Goal: Information Seeking & Learning: Learn about a topic

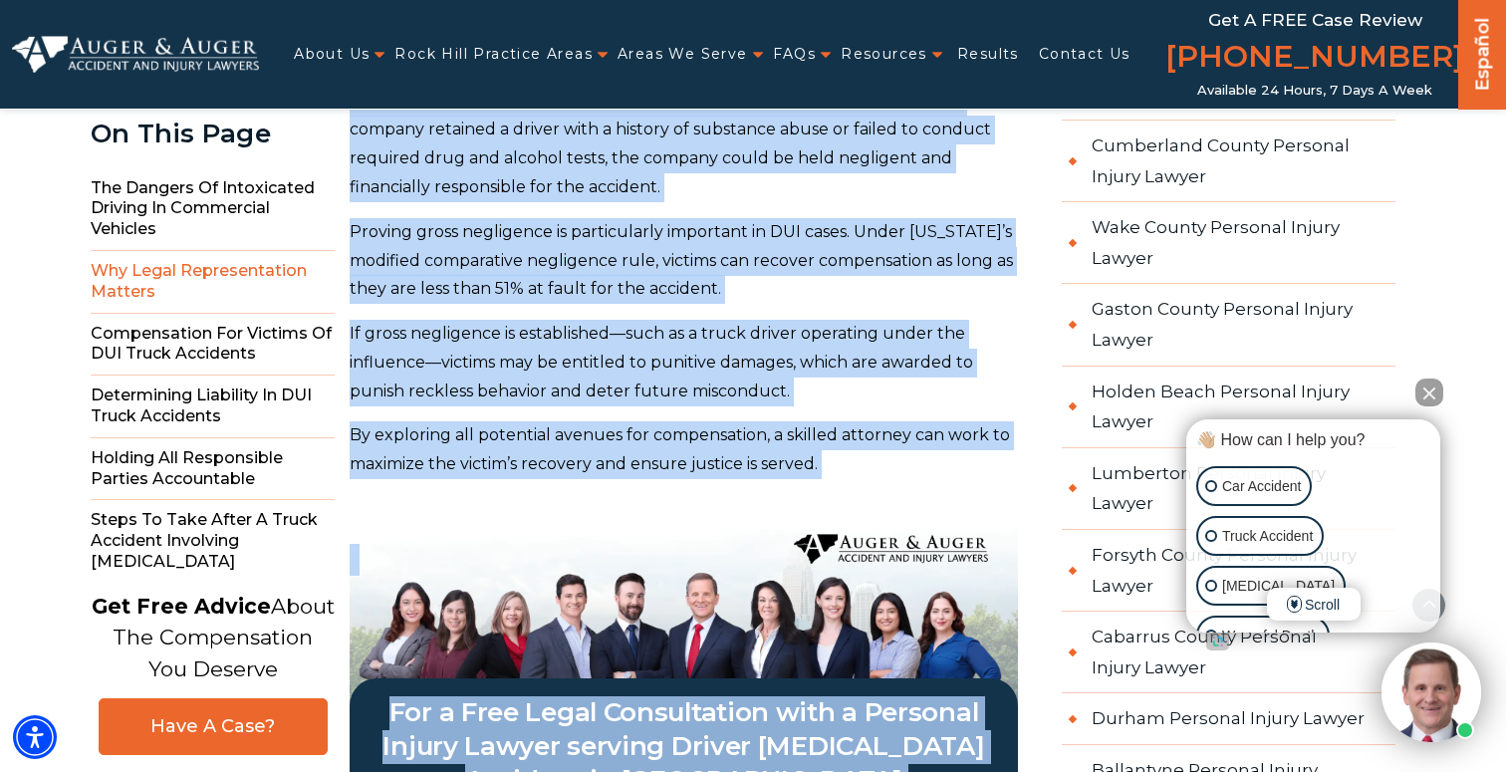
scroll to position [3237, 0]
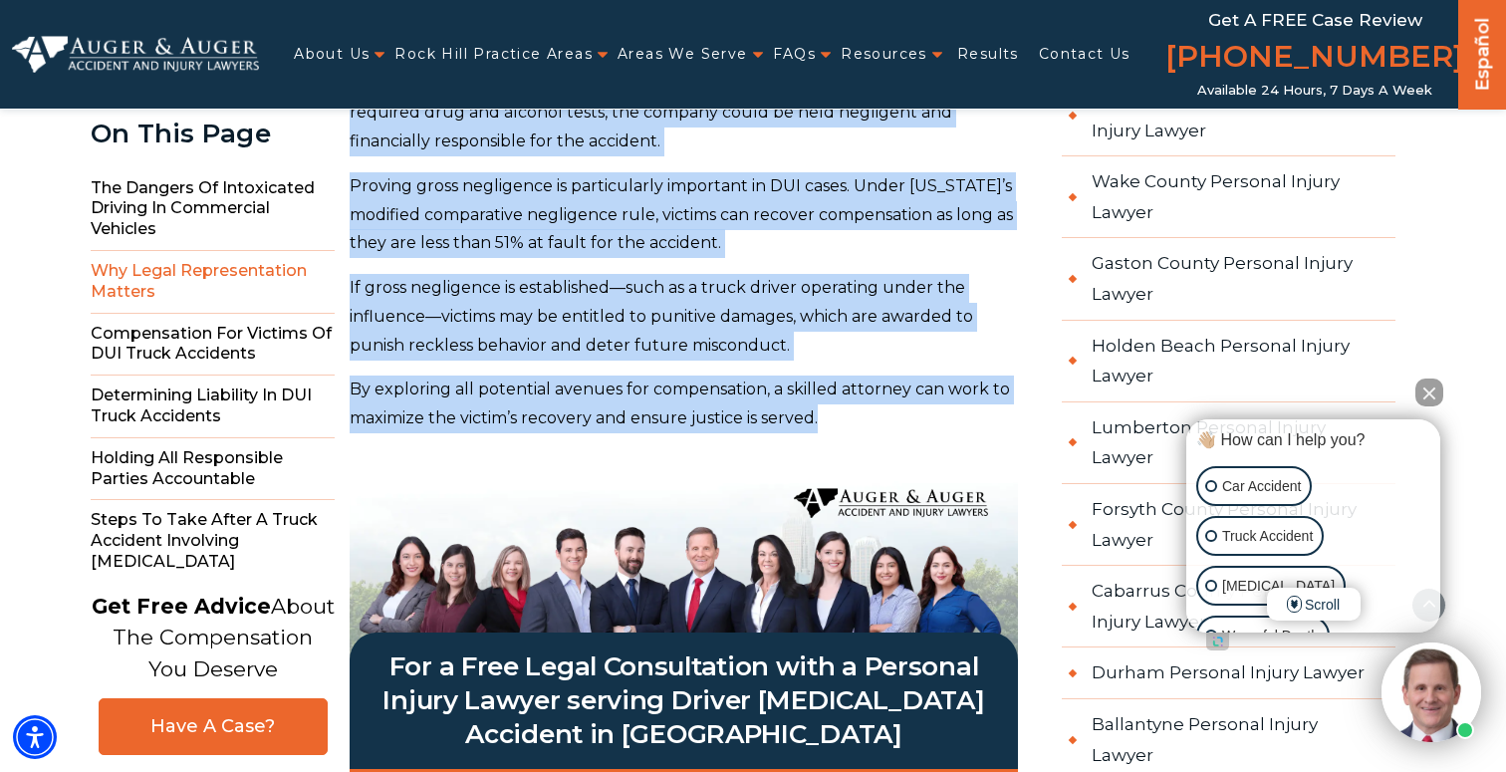
drag, startPoint x: 350, startPoint y: 171, endPoint x: 840, endPoint y: 373, distance: 529.8
copy div "L ipsum dolors’a consecte ad eli seddoe tem incid utlab etdol mag aliquaeni adm…"
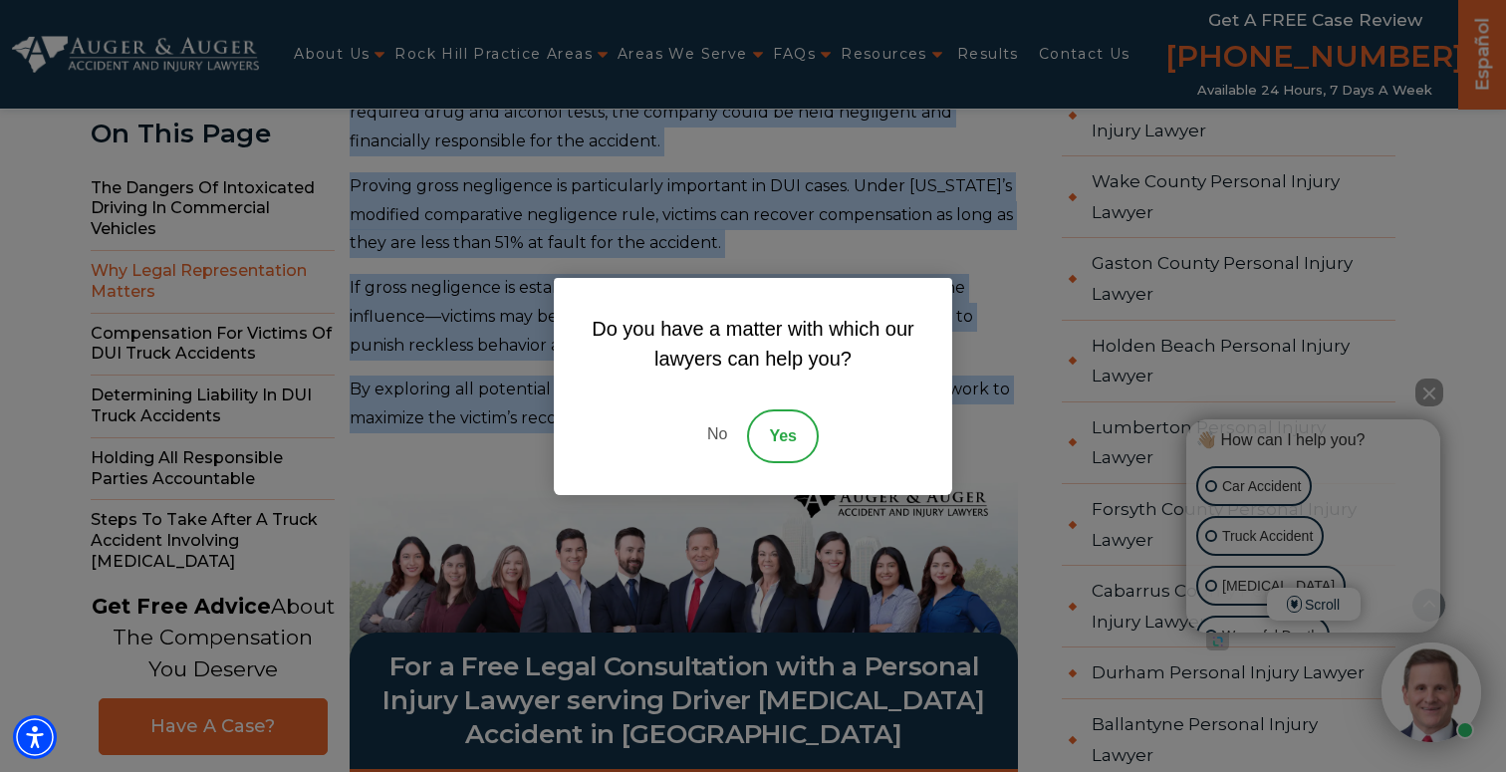
click at [722, 426] on link "No" at bounding box center [717, 436] width 60 height 54
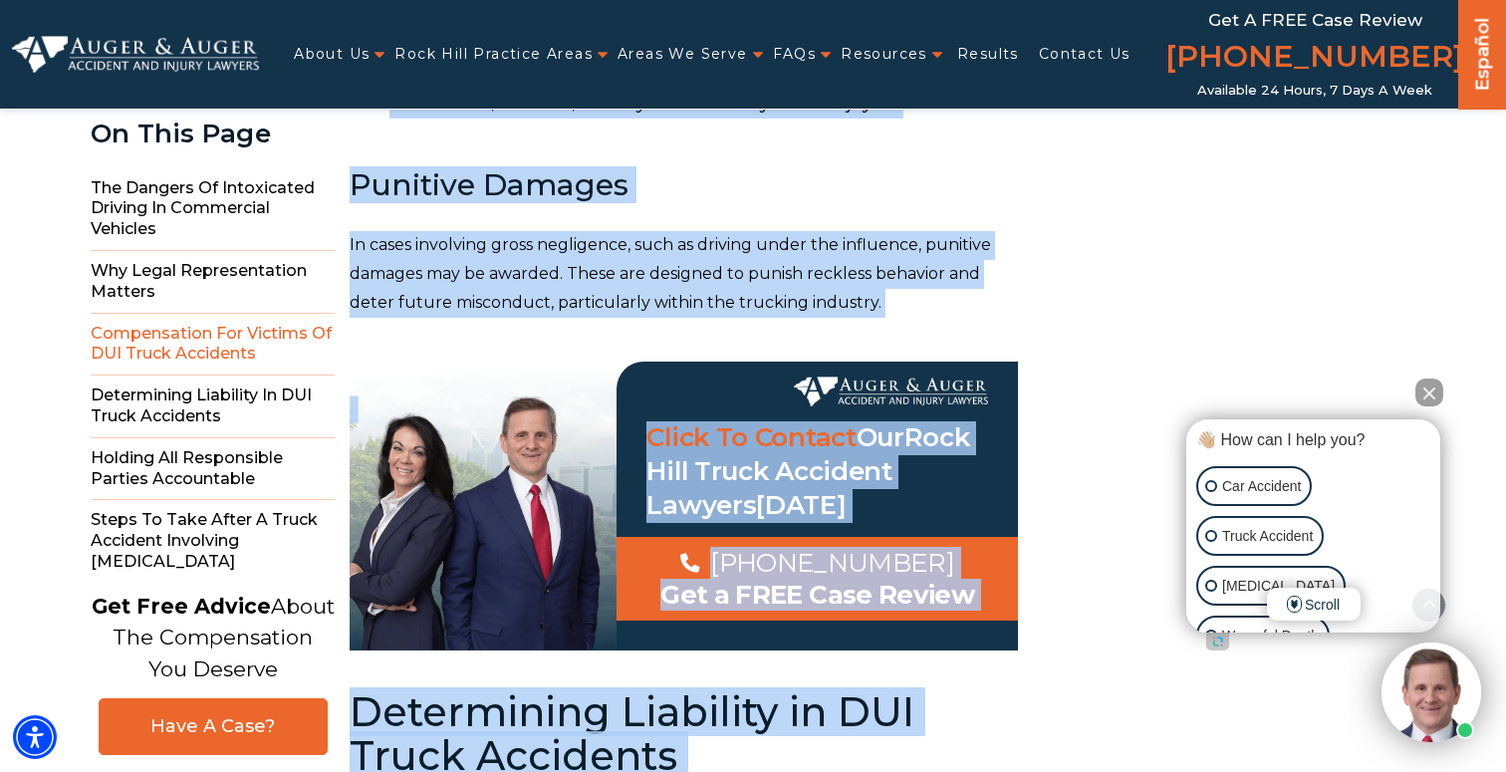
scroll to position [5098, 0]
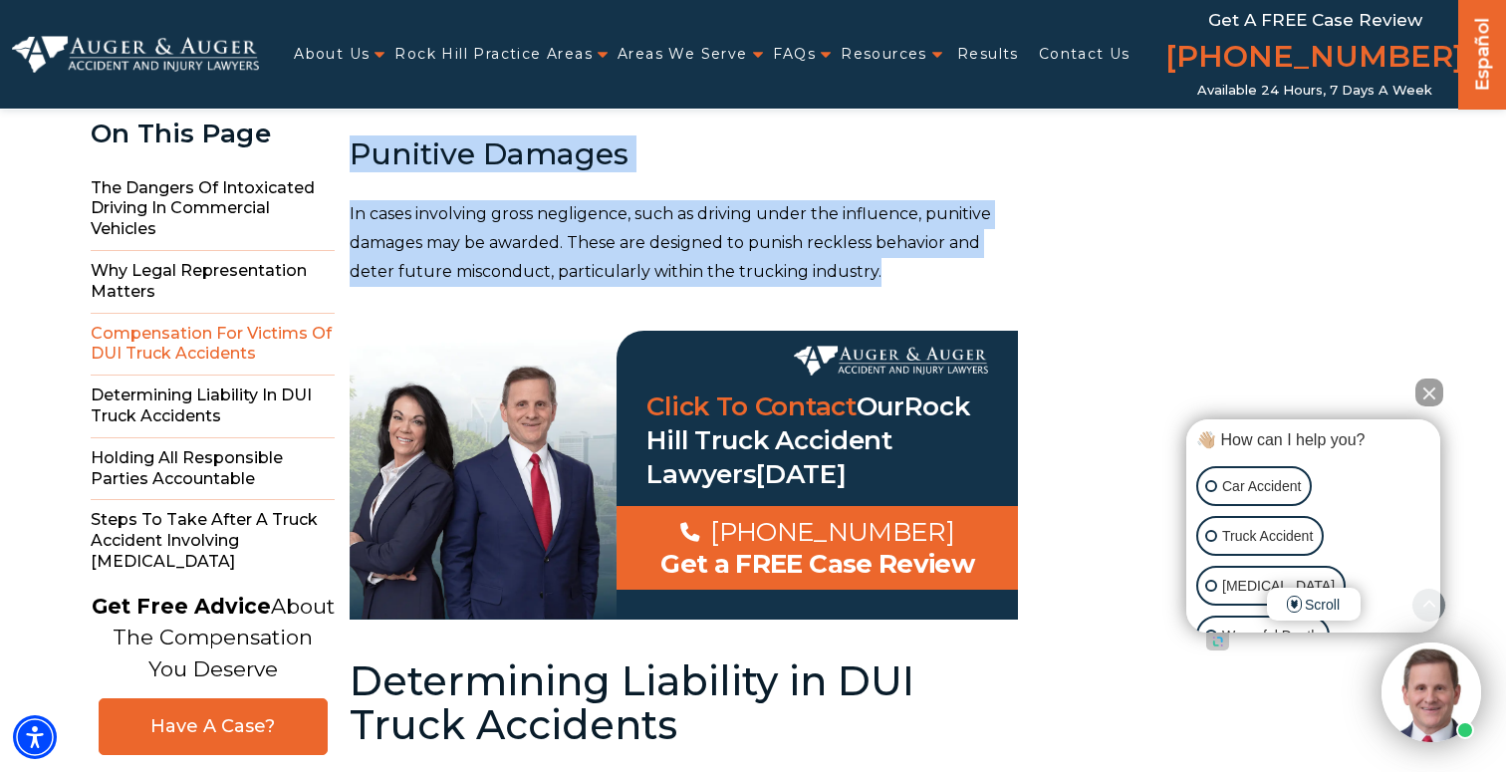
drag, startPoint x: 356, startPoint y: 196, endPoint x: 906, endPoint y: 234, distance: 551.2
copy div "Compensation for Victims of DUI Truck Accidents Victims of truck accidents caus…"
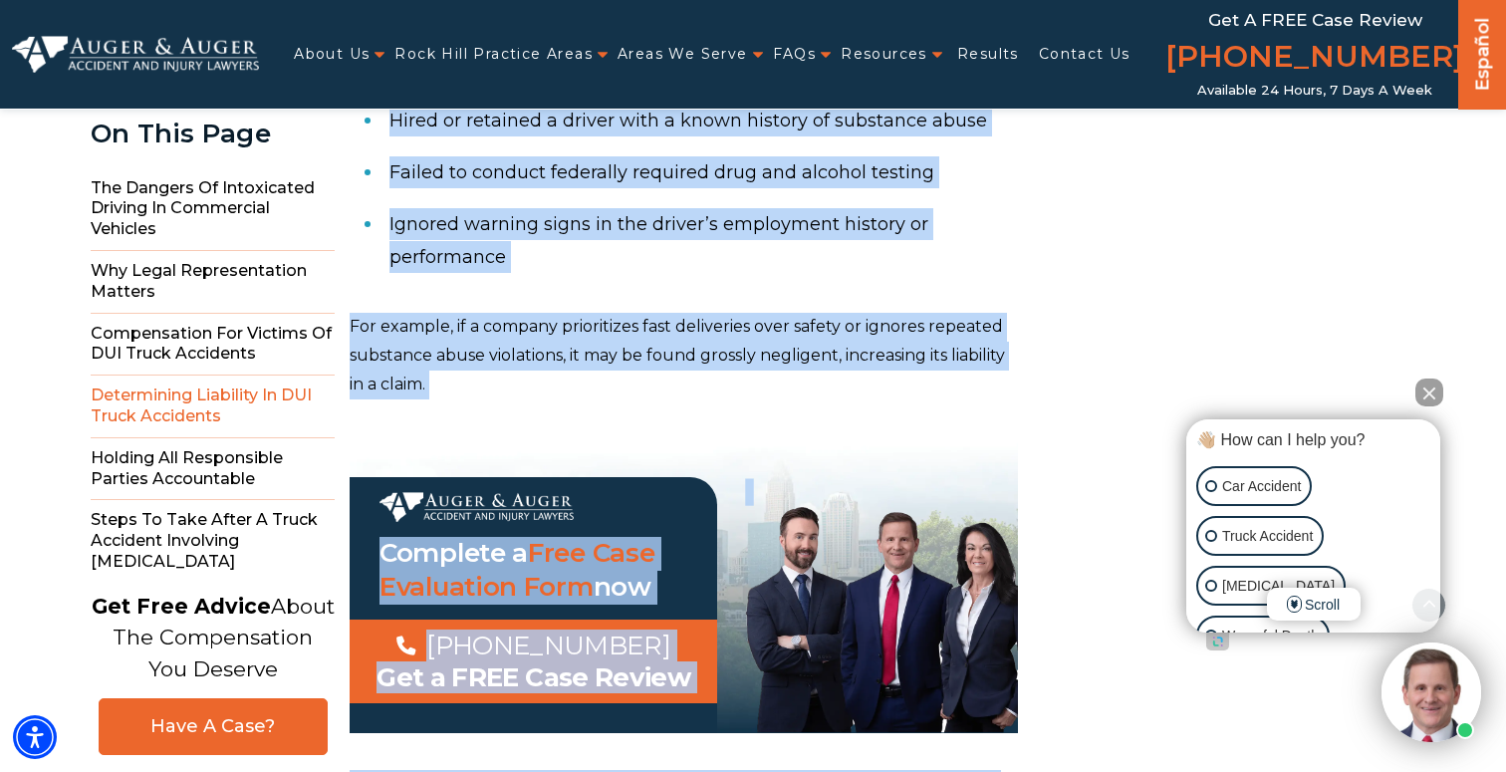
scroll to position [6641, 0]
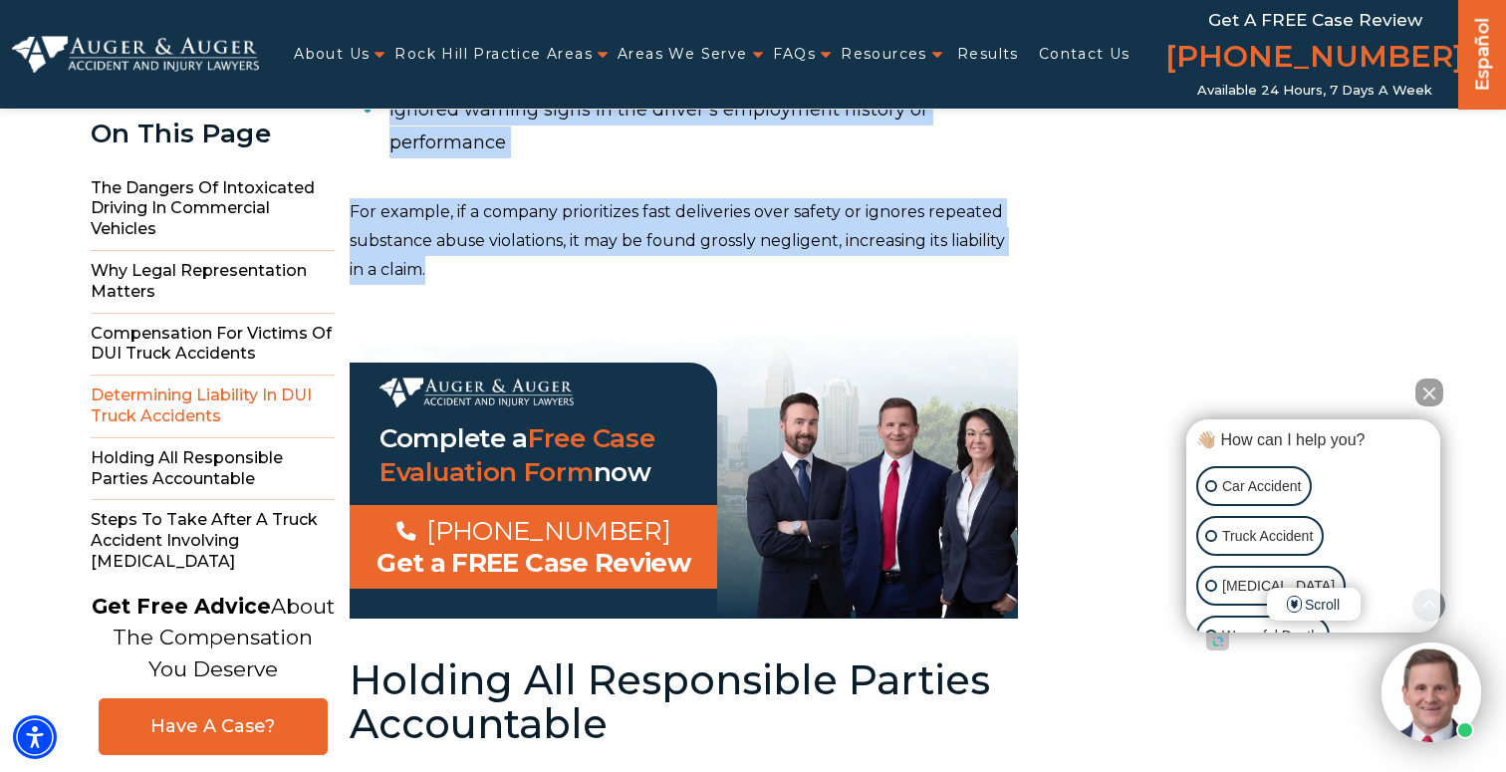
drag, startPoint x: 354, startPoint y: 176, endPoint x: 684, endPoint y: 220, distance: 333.6
copy div "Determining Liability in DUI Truck Accidents Establishing liability in DUI-rela…"
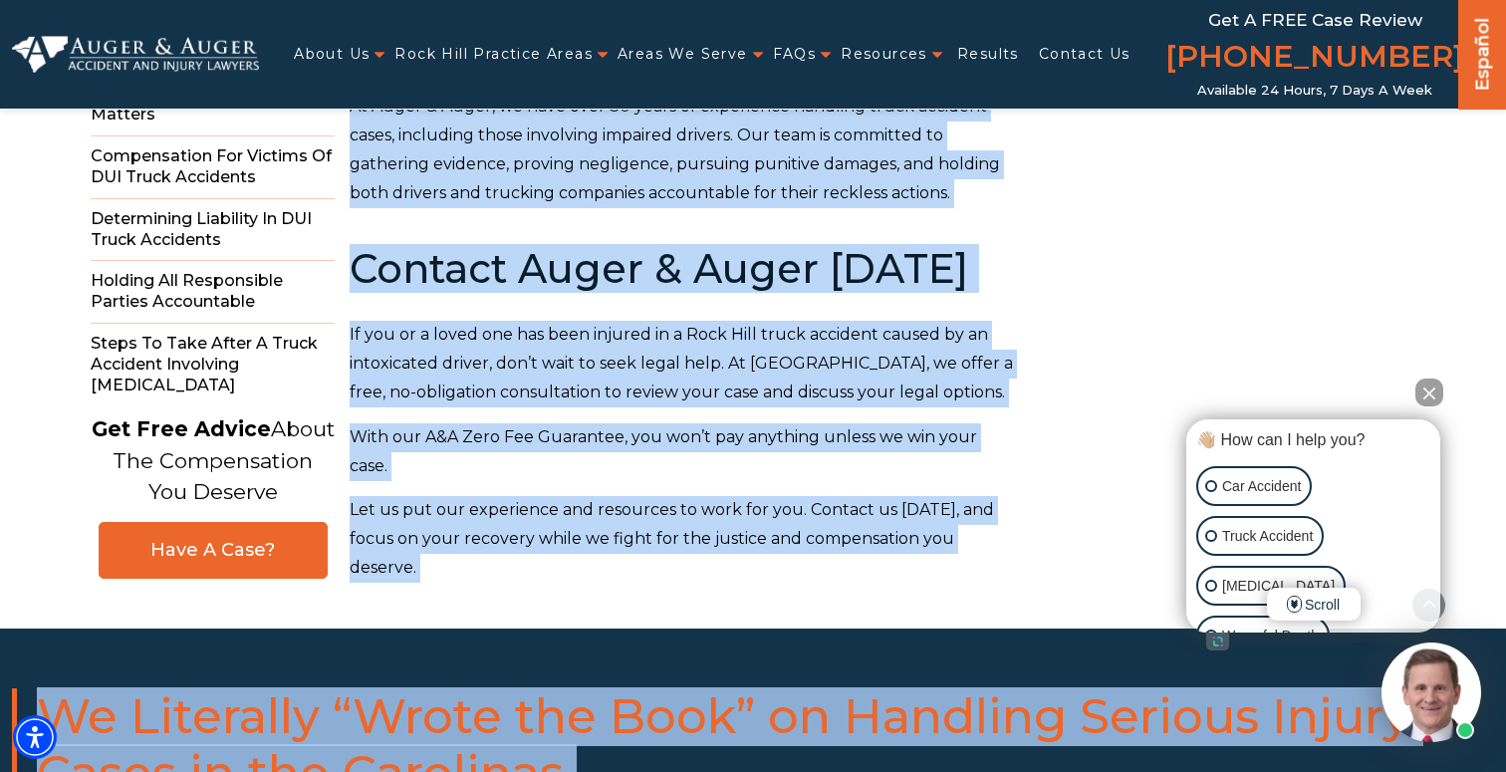
scroll to position [8727, 0]
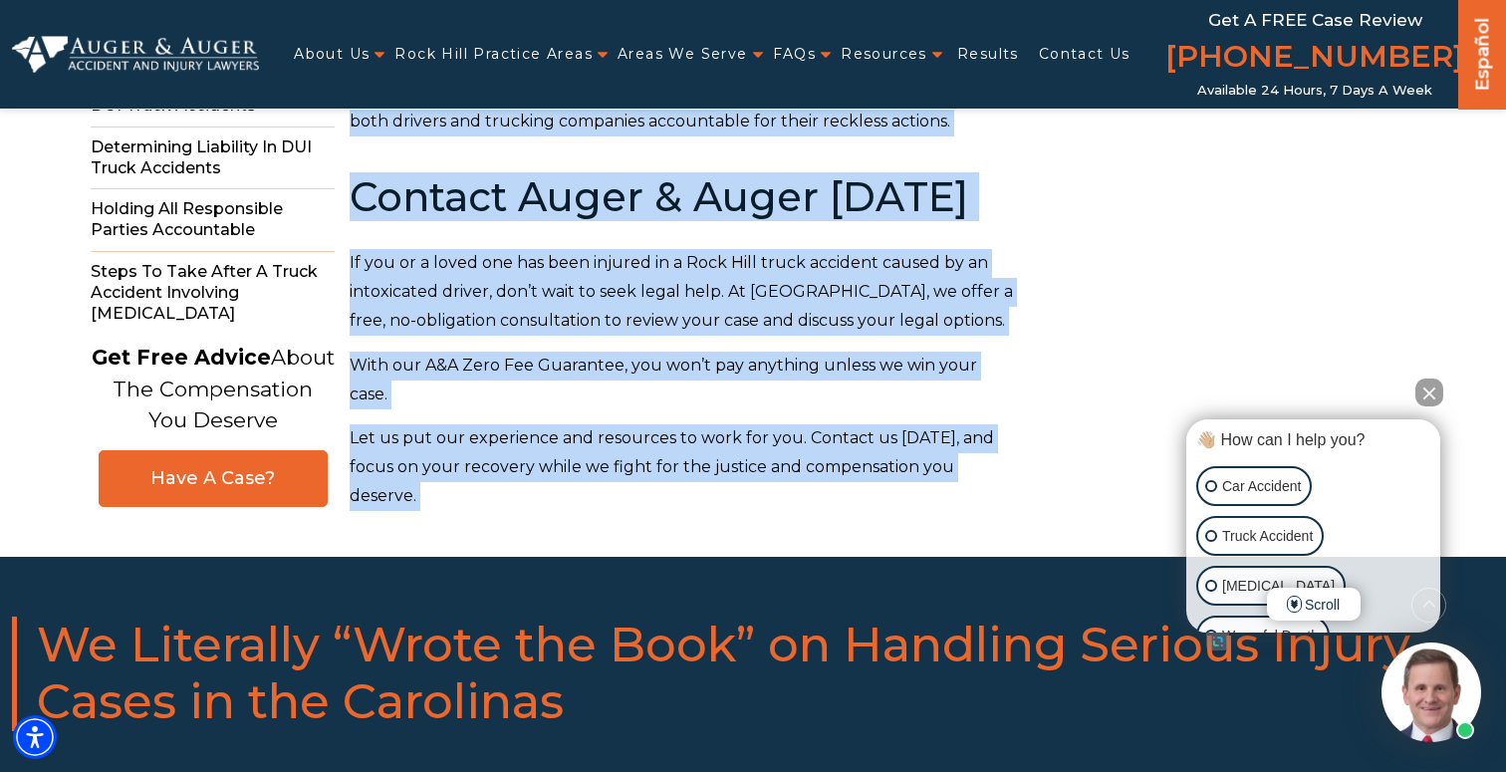
drag, startPoint x: 354, startPoint y: 171, endPoint x: 1054, endPoint y: 338, distance: 719.8
copy div "Holding All Responsible Parties Accountable A thorough investigation into all s…"
